Goal: Consume media (video, audio): Consume media (video, audio)

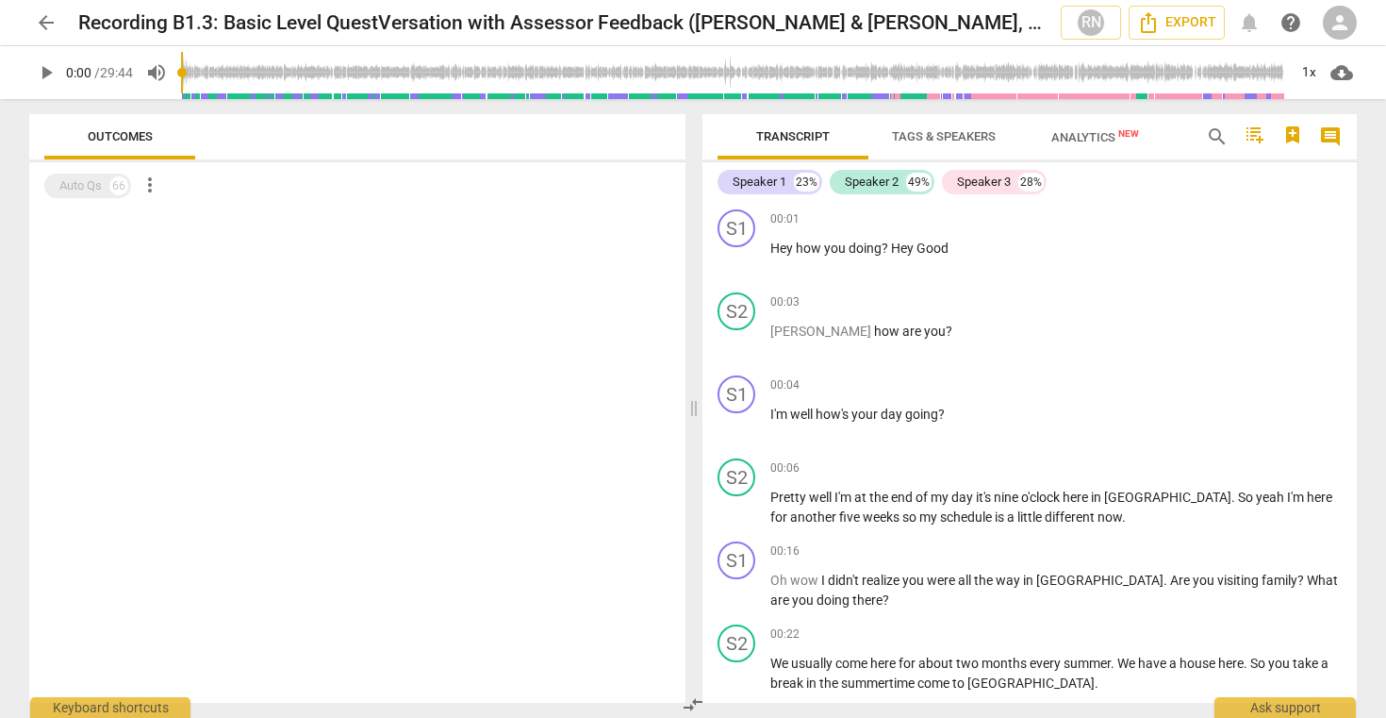
click at [45, 68] on span "play_arrow" at bounding box center [46, 72] width 23 height 23
type input "4"
click at [45, 72] on span "play_arrow" at bounding box center [46, 72] width 23 height 23
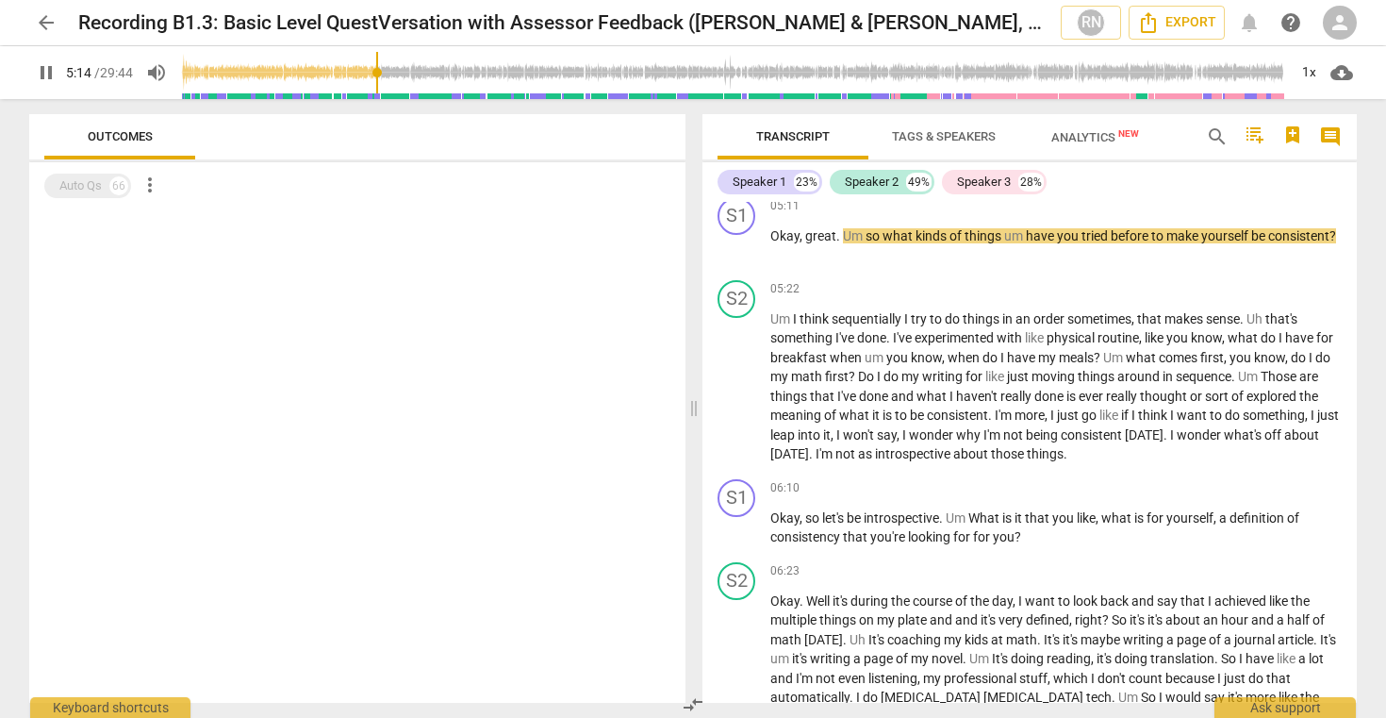
scroll to position [2594, 0]
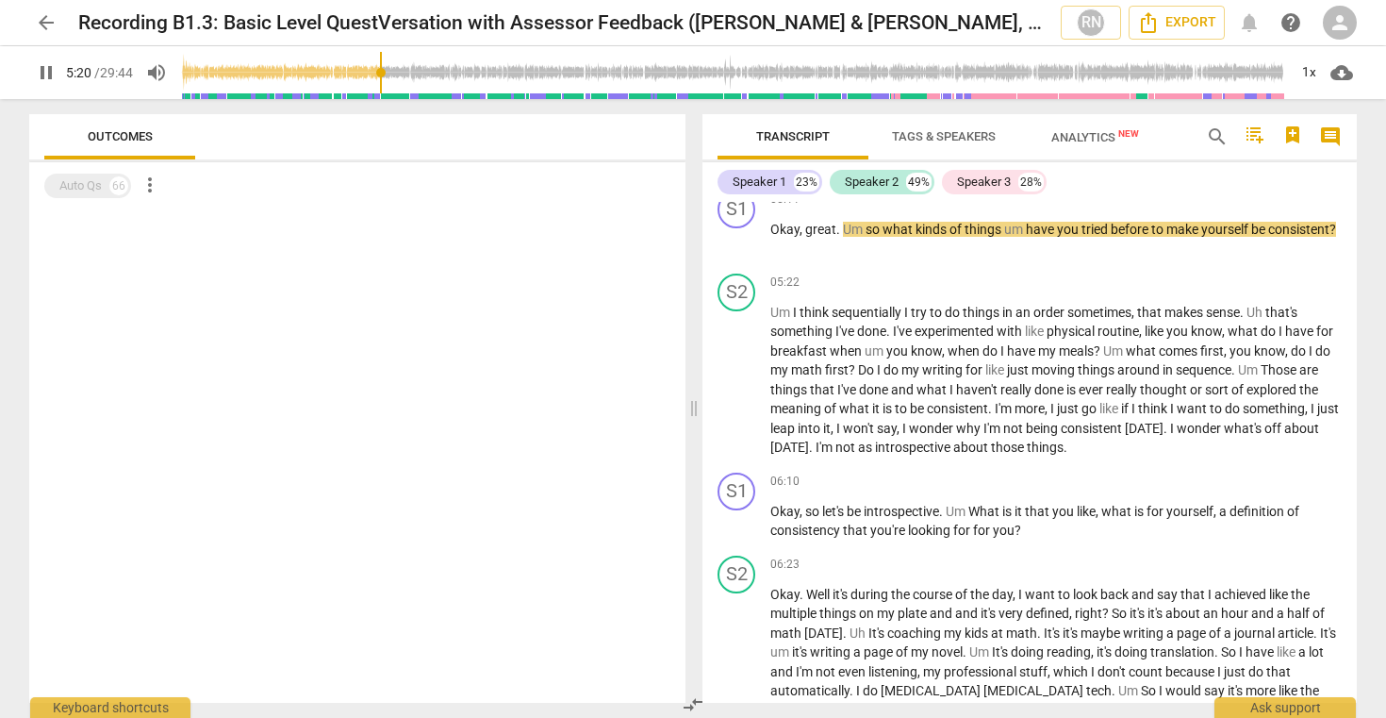
click at [49, 71] on span "pause" at bounding box center [46, 72] width 23 height 23
click at [41, 82] on span "play_arrow" at bounding box center [46, 72] width 23 height 23
click at [41, 73] on span "pause" at bounding box center [46, 72] width 23 height 23
click at [43, 73] on span "play_arrow" at bounding box center [46, 72] width 23 height 23
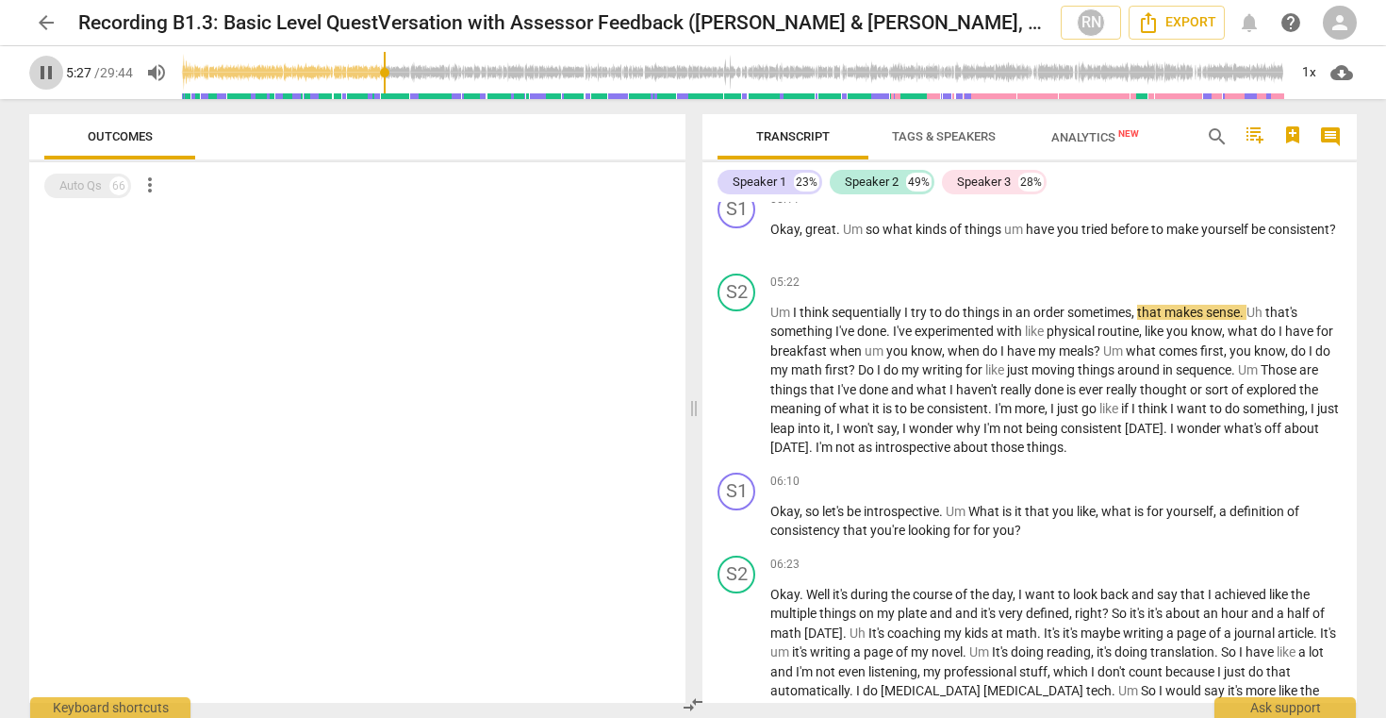
click at [50, 68] on span "pause" at bounding box center [46, 72] width 23 height 23
click at [49, 74] on span "play_arrow" at bounding box center [46, 72] width 23 height 23
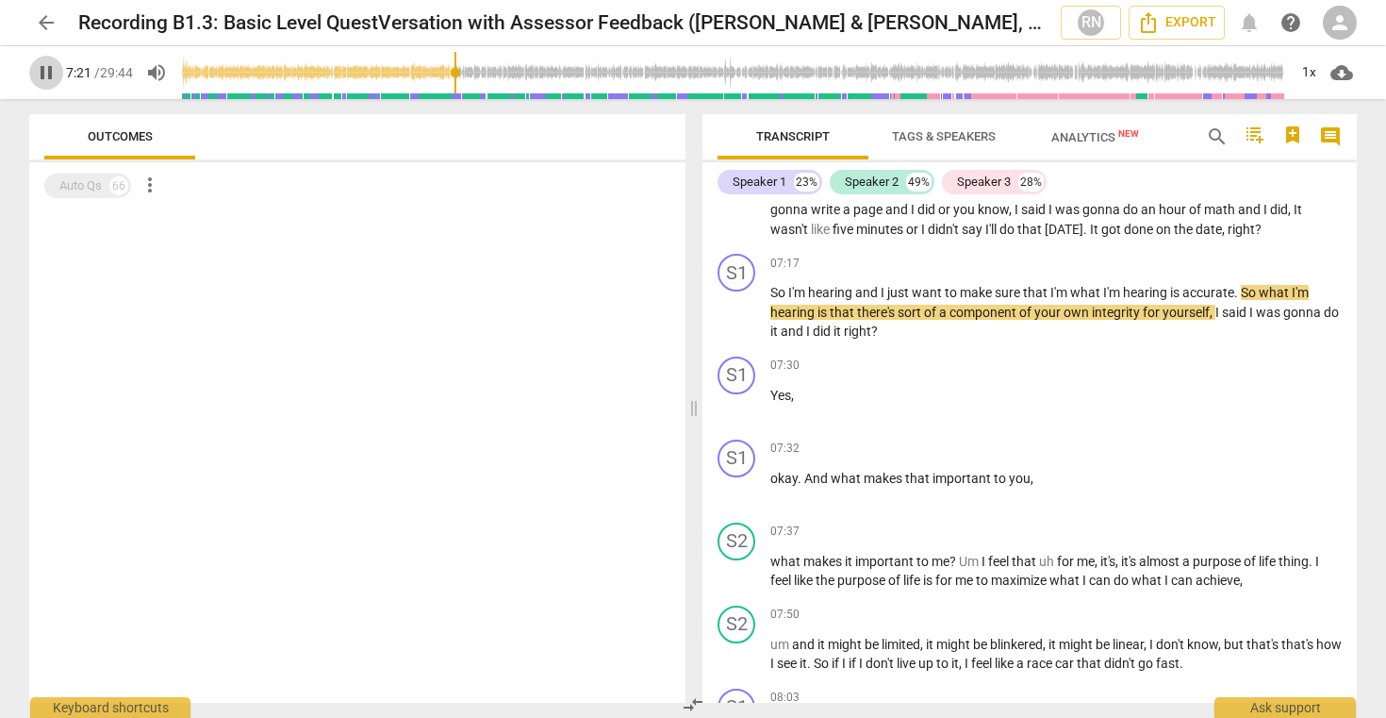
click at [49, 76] on span "pause" at bounding box center [46, 72] width 23 height 23
type input "442"
